Goal: Check status

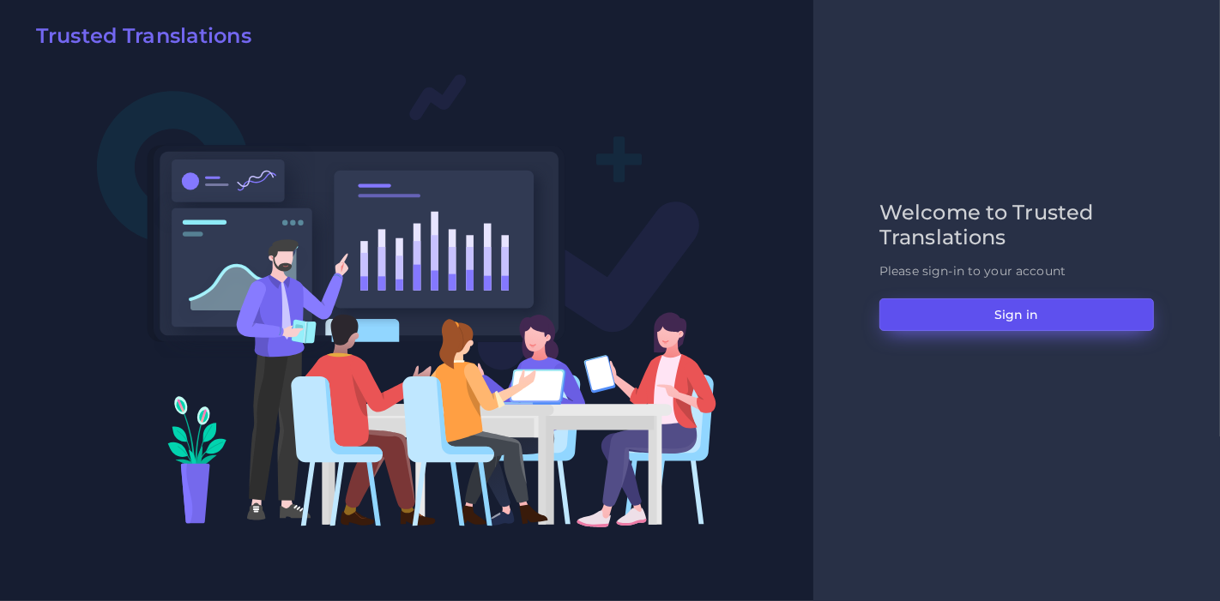
click at [1102, 323] on button "Sign in" at bounding box center [1016, 314] width 274 height 33
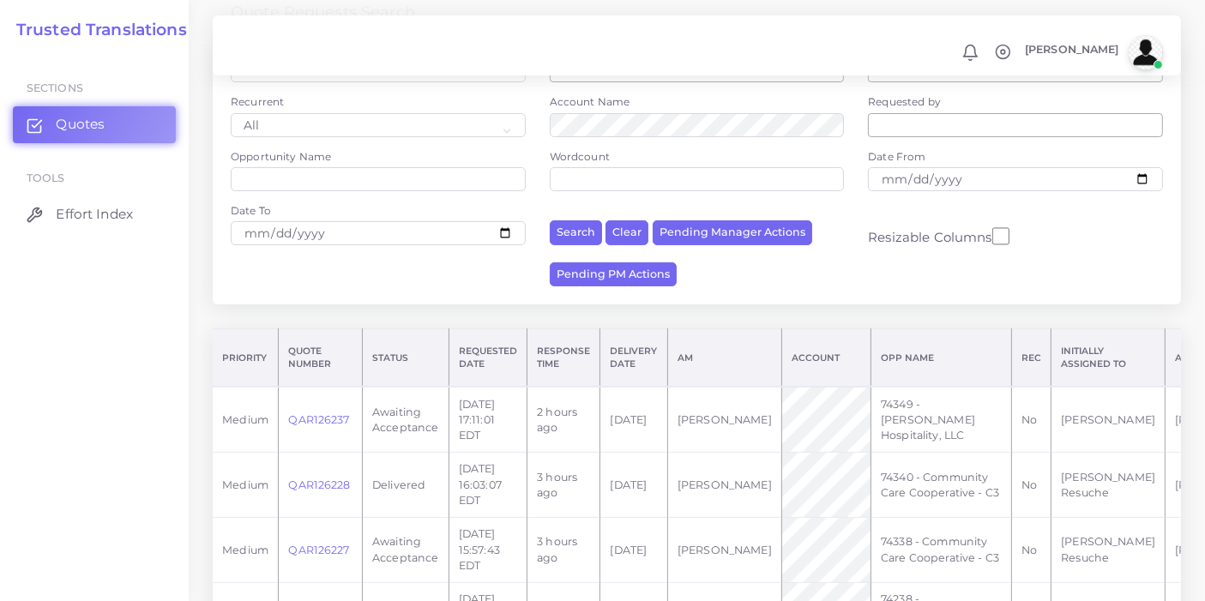
scroll to position [190, 0]
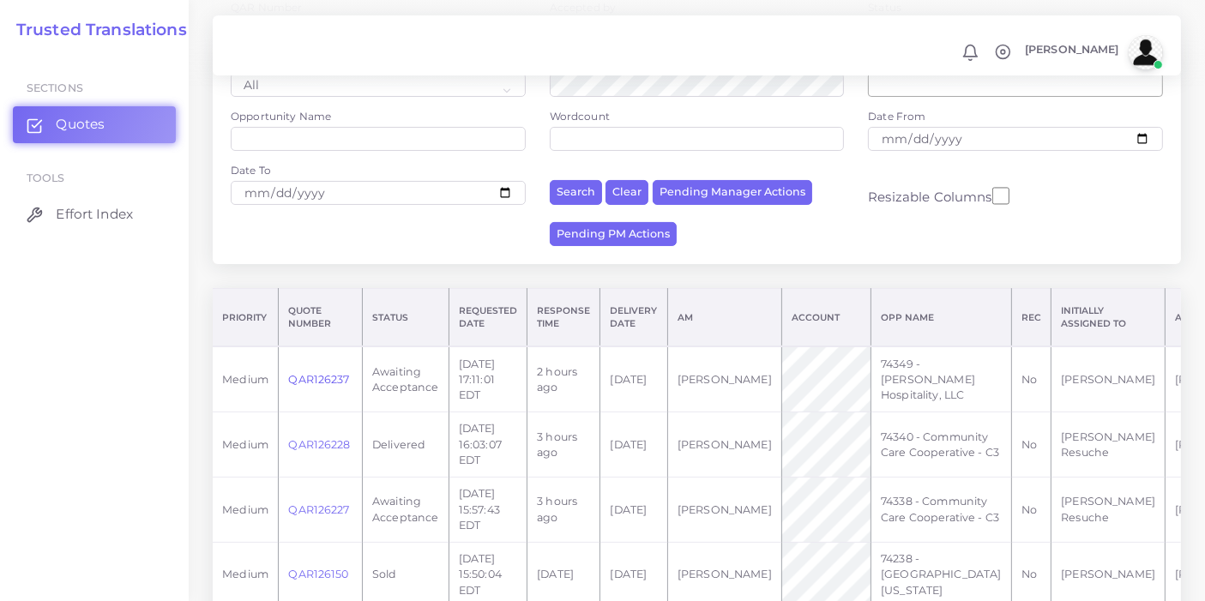
click at [332, 386] on link "QAR126237" at bounding box center [318, 379] width 61 height 13
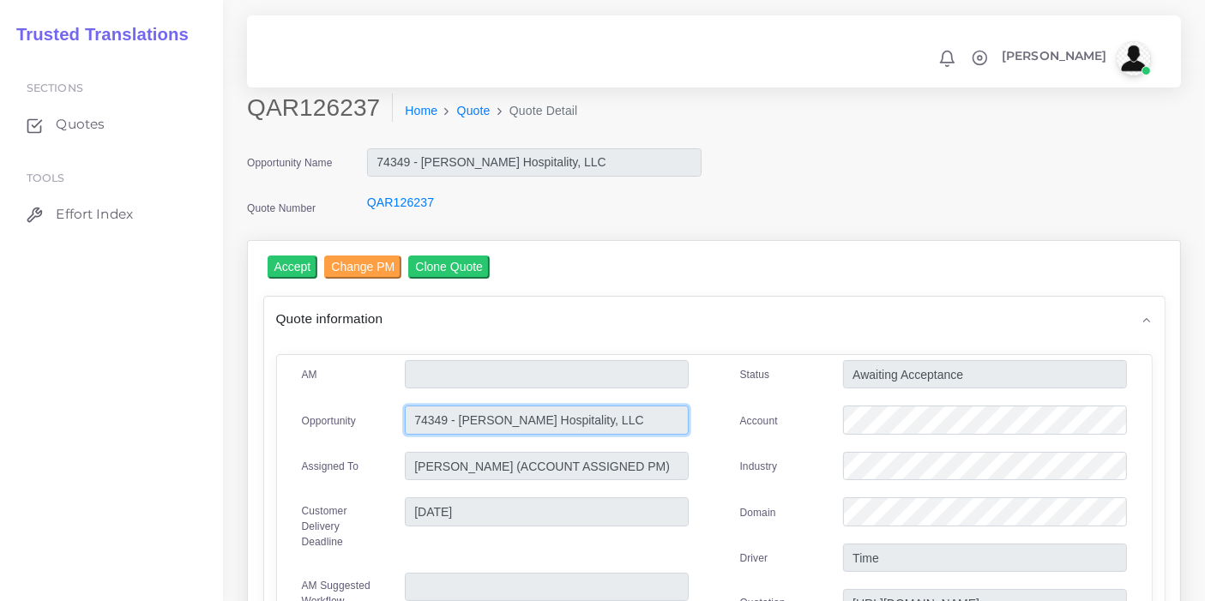
drag, startPoint x: 588, startPoint y: 420, endPoint x: 413, endPoint y: 436, distance: 175.7
click at [413, 436] on div "74349 - Merritt Hospitality, LLC" at bounding box center [547, 423] width 310 height 34
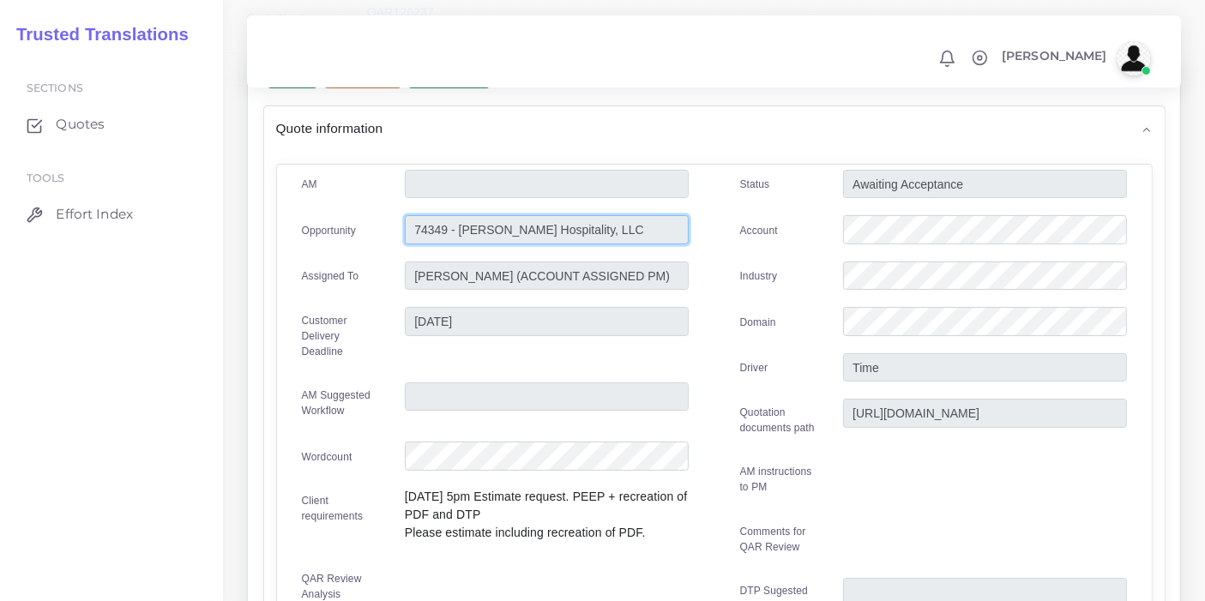
scroll to position [145, 0]
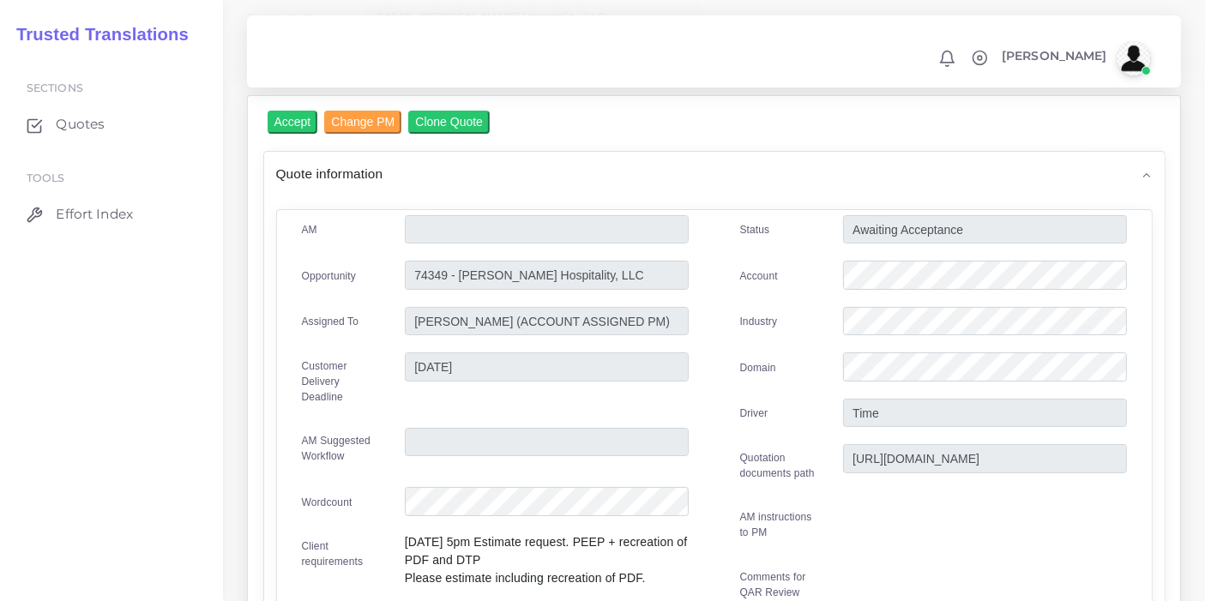
click at [763, 319] on label "Industry" at bounding box center [759, 321] width 38 height 15
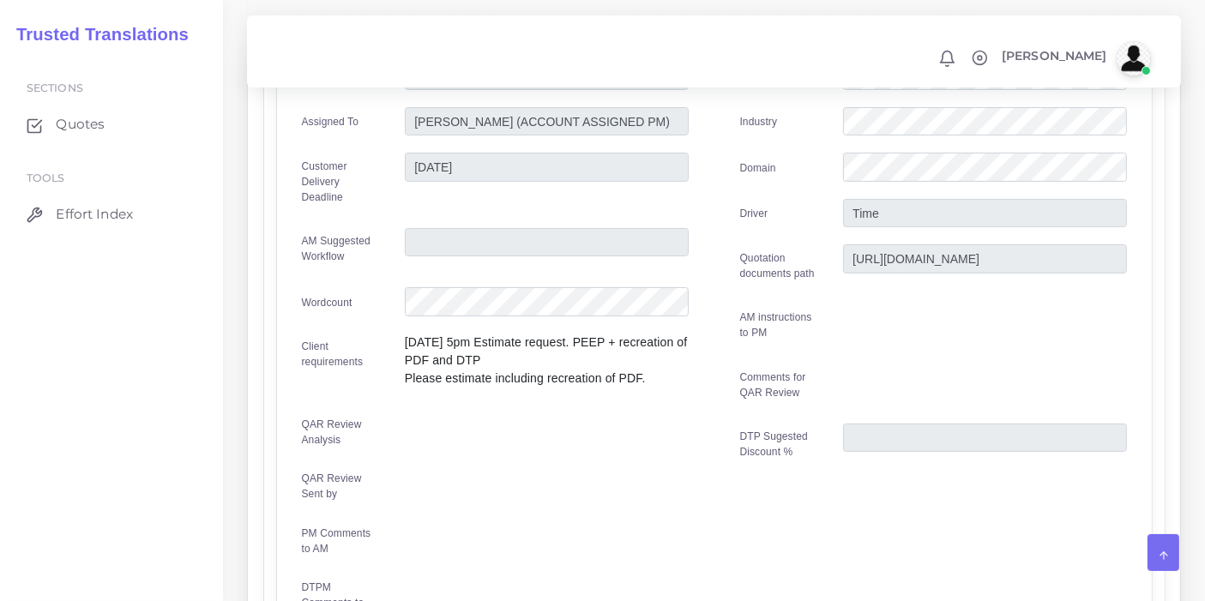
scroll to position [0, 0]
